Goal: Use online tool/utility: Utilize a website feature to perform a specific function

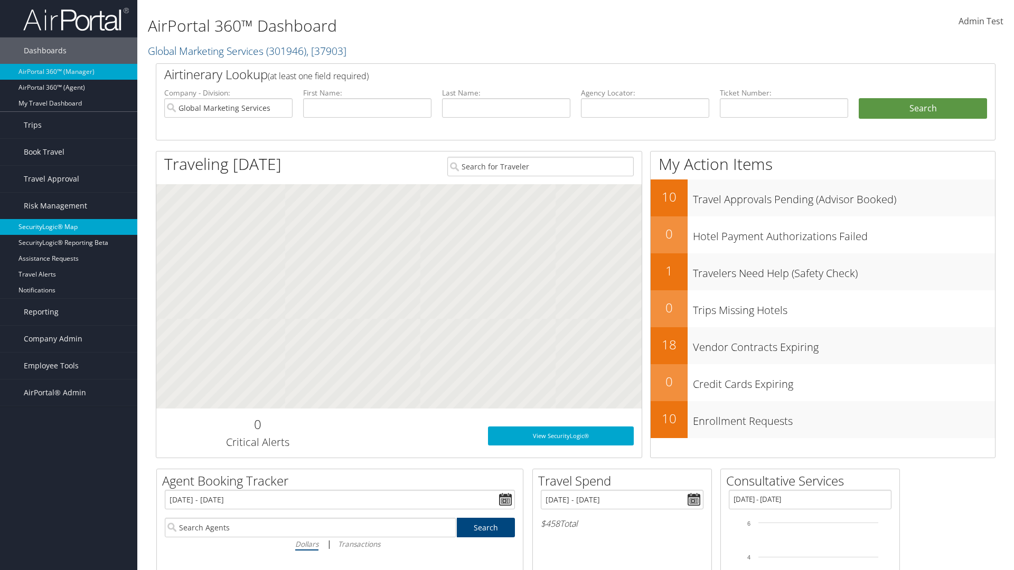
click at [69, 227] on link "SecurityLogic® Map" at bounding box center [68, 227] width 137 height 16
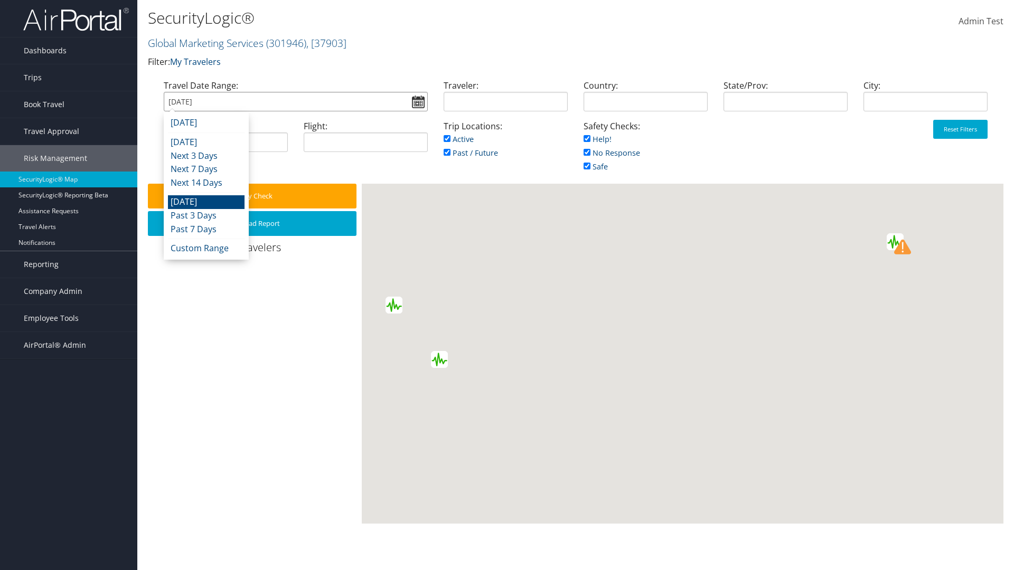
click at [295, 101] on input "[DATE]" at bounding box center [296, 102] width 264 height 20
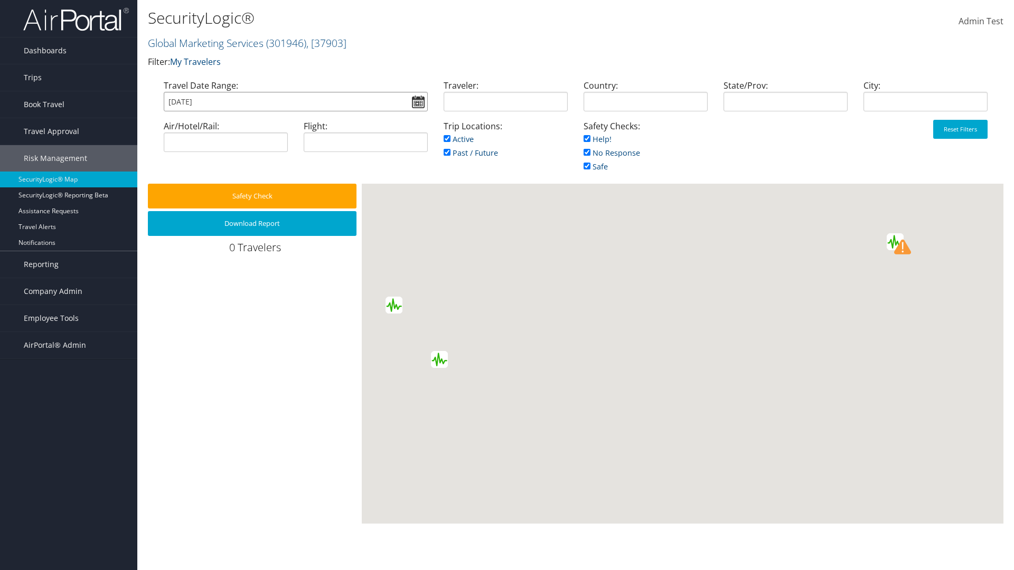
click at [295, 101] on input "[DATE]" at bounding box center [296, 102] width 264 height 20
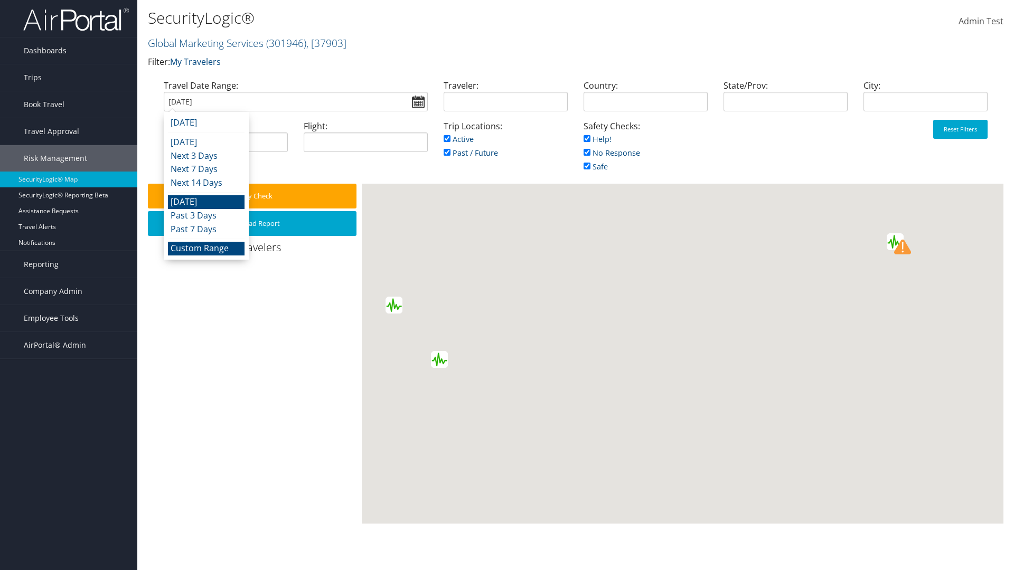
click at [206, 248] on li "Custom Range" at bounding box center [206, 249] width 77 height 14
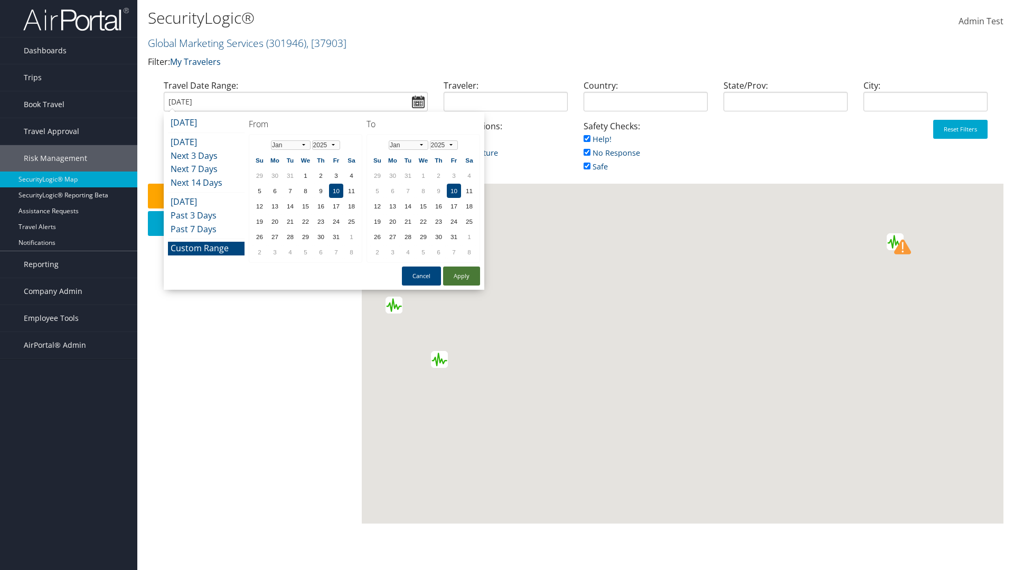
click at [462, 276] on button "Apply" at bounding box center [461, 276] width 37 height 19
type input "01/10/2025"
